Goal: Task Accomplishment & Management: Use online tool/utility

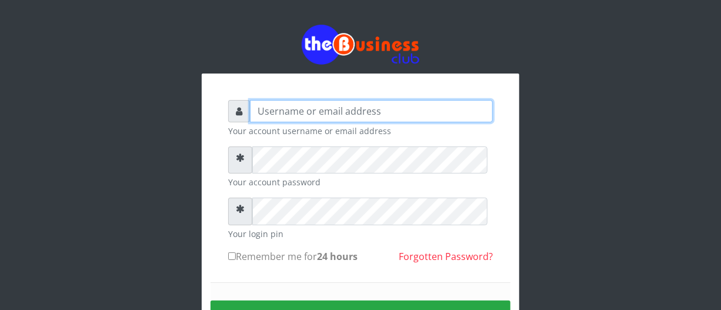
type input "[EMAIL_ADDRESS][DOMAIN_NAME]"
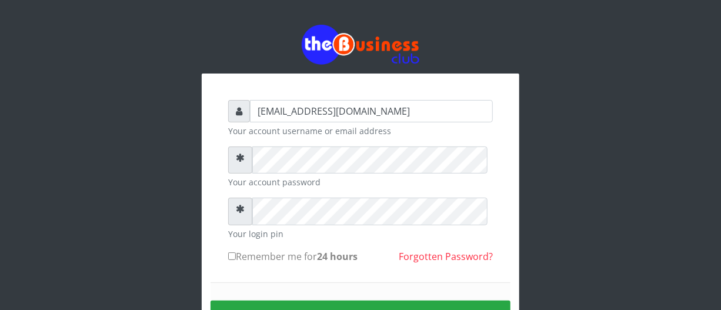
click at [502, 239] on div "[EMAIL_ADDRESS][DOMAIN_NAME] Your account username or email address Your accoun…" at bounding box center [360, 235] width 317 height 325
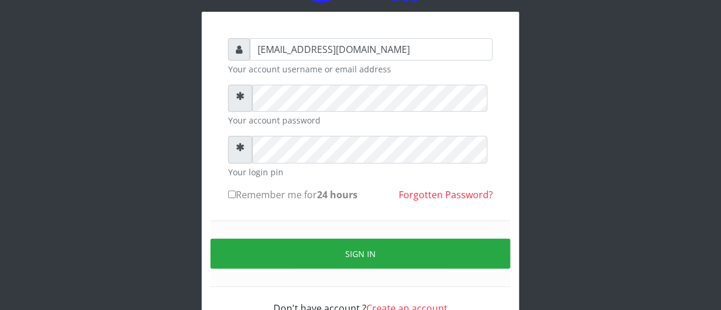
scroll to position [64, 0]
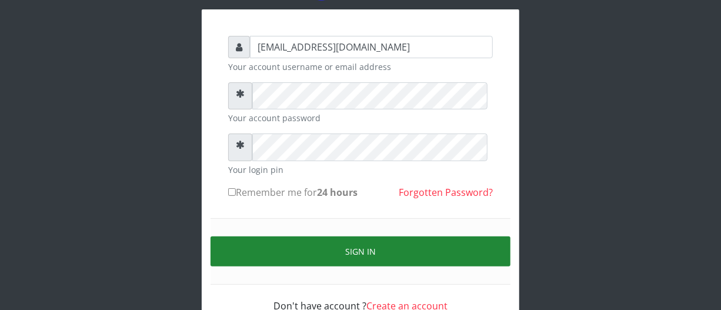
click at [448, 264] on button "Sign in" at bounding box center [360, 251] width 300 height 30
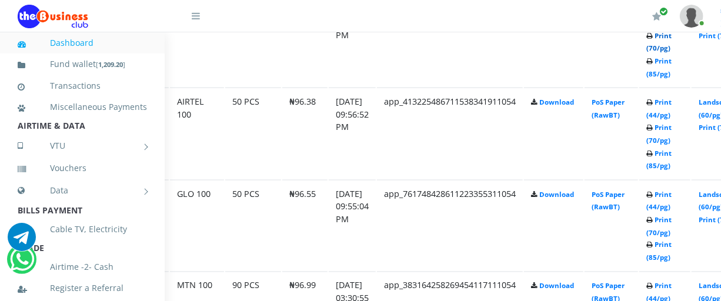
click at [671, 53] on link "Print (70/pg)" at bounding box center [658, 42] width 25 height 22
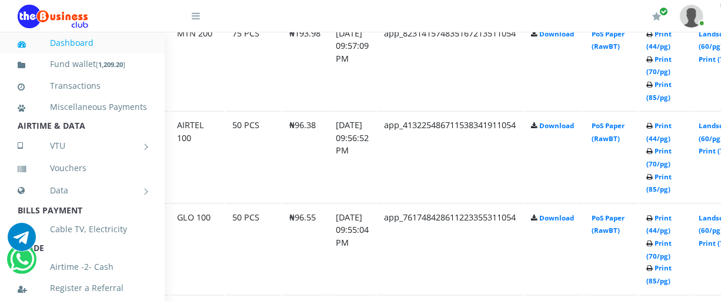
scroll to position [748, 64]
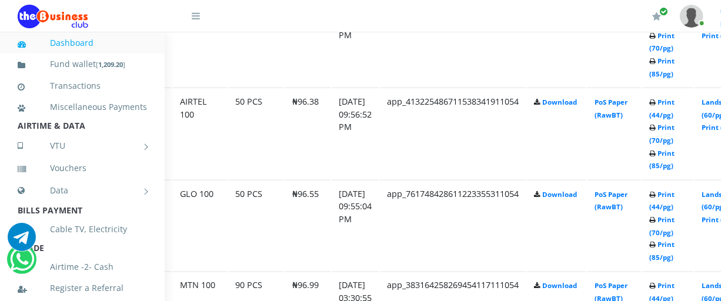
scroll to position [748, 64]
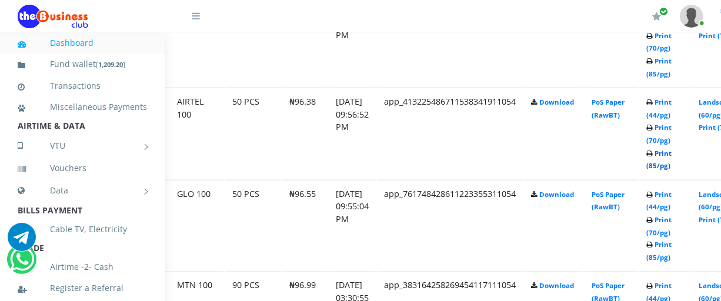
click at [671, 170] on link "Print (85/pg)" at bounding box center [658, 160] width 25 height 22
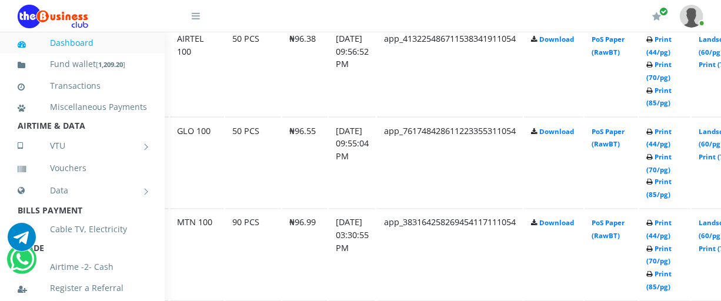
scroll to position [811, 64]
click at [671, 199] on link "Print (85/pg)" at bounding box center [658, 188] width 25 height 22
